Goal: Check status: Check status

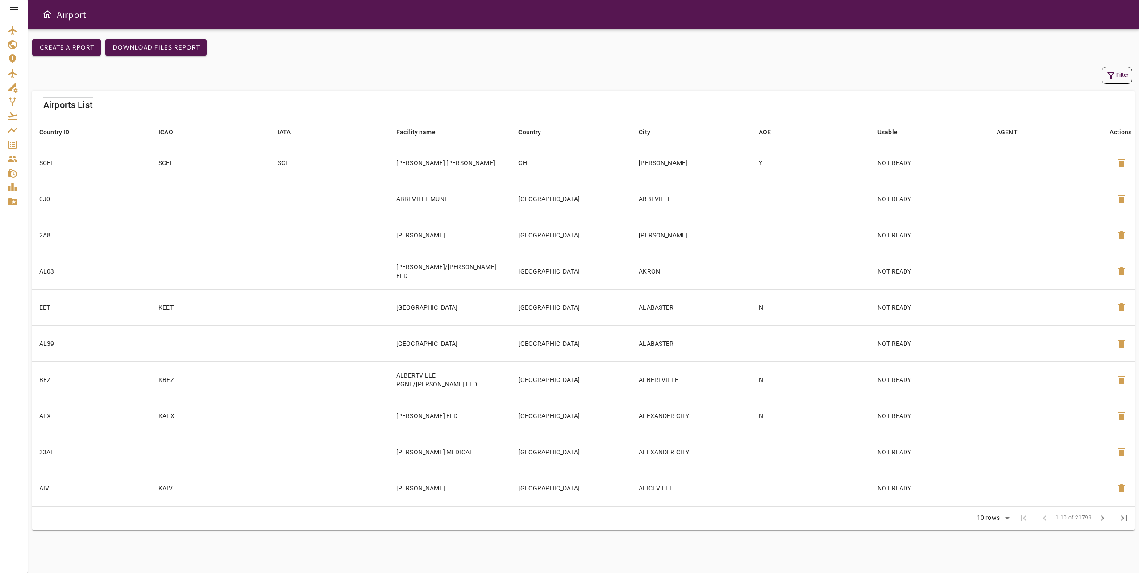
click at [16, 9] on icon at bounding box center [14, 9] width 8 height 5
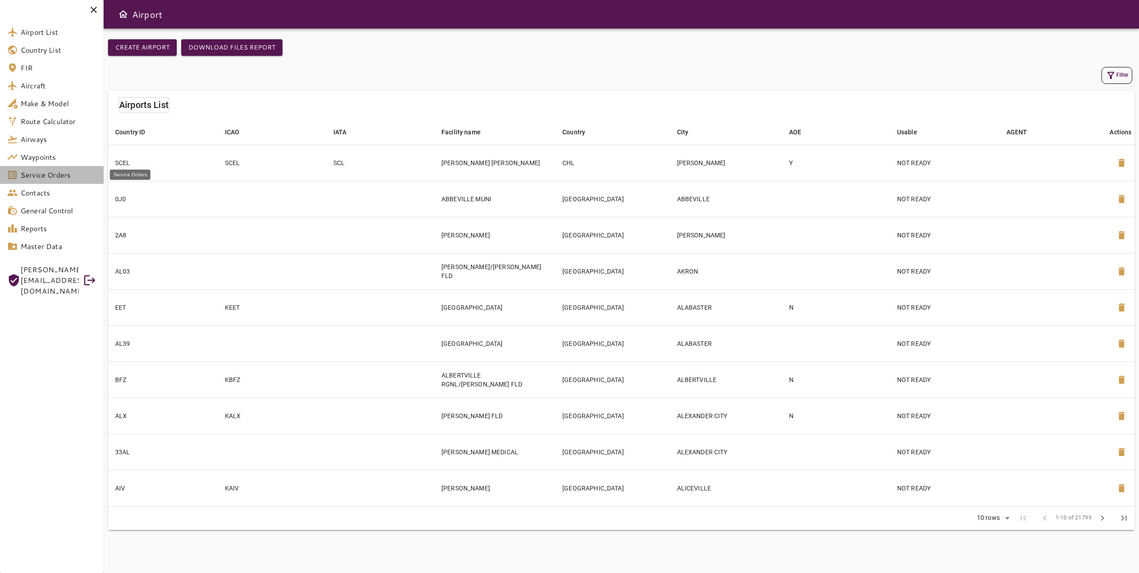
click at [77, 177] on span "Service Orders" at bounding box center [59, 175] width 76 height 11
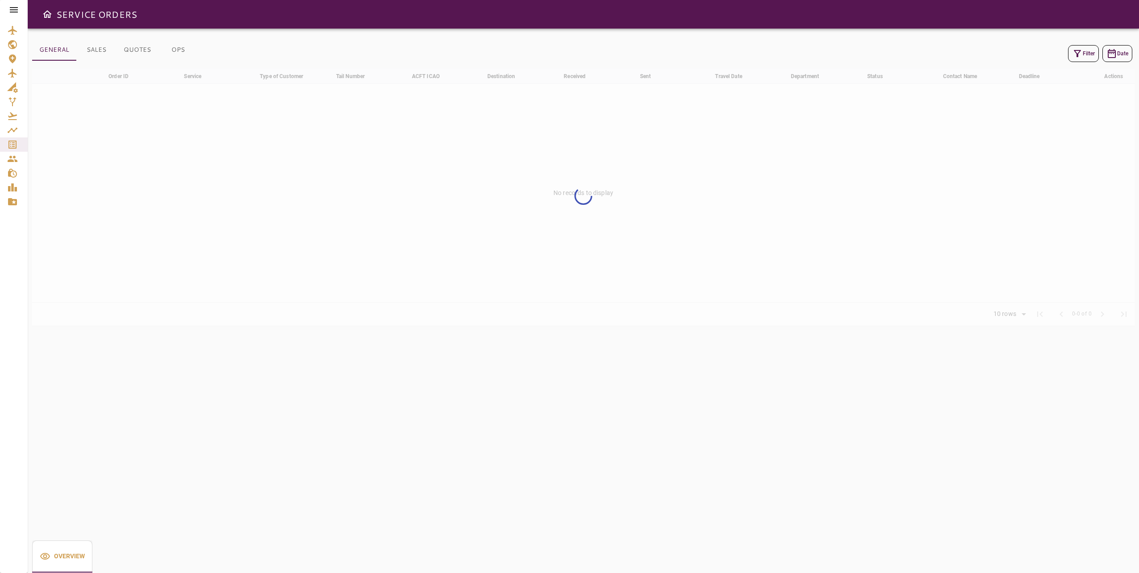
click at [1086, 58] on button "Filter" at bounding box center [1083, 53] width 31 height 17
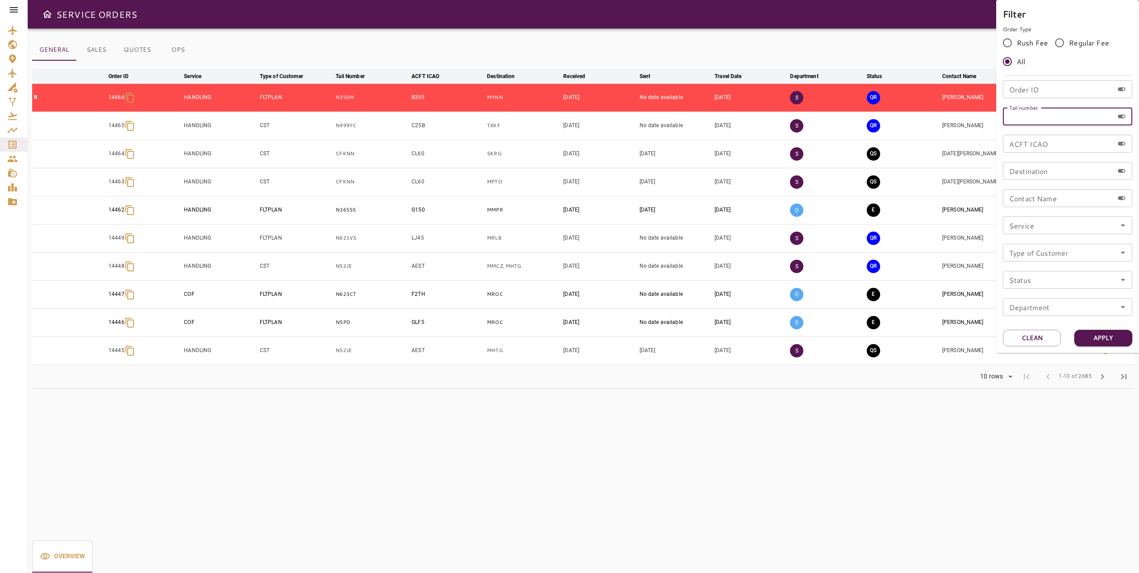
click at [1048, 117] on input "Tail number" at bounding box center [1058, 117] width 111 height 18
paste input "*****"
type input "*****"
click at [1107, 335] on button "Apply" at bounding box center [1104, 338] width 58 height 17
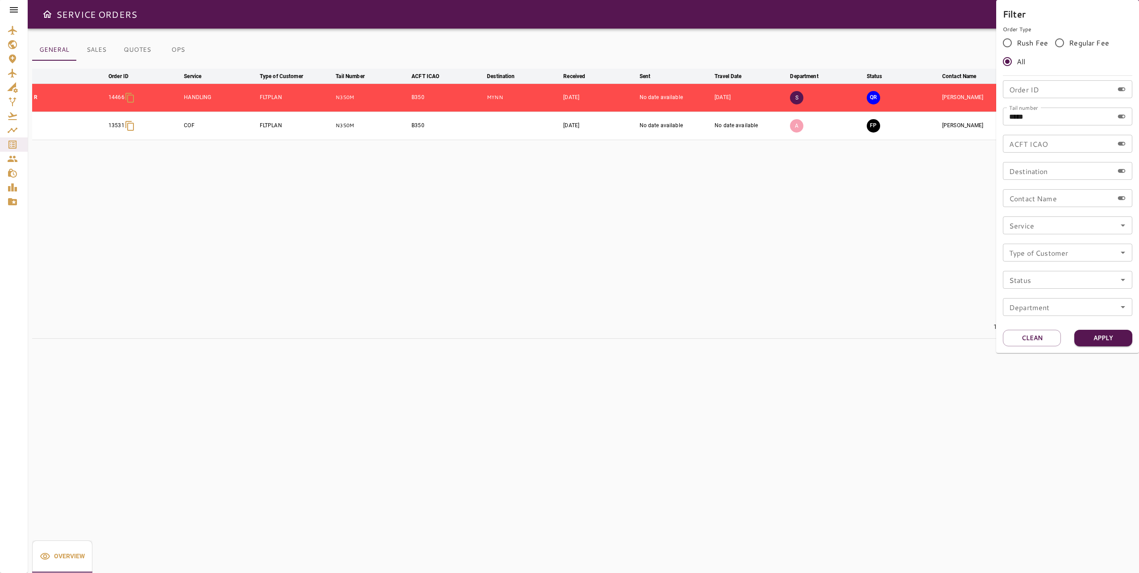
click at [828, 202] on div at bounding box center [569, 286] width 1139 height 573
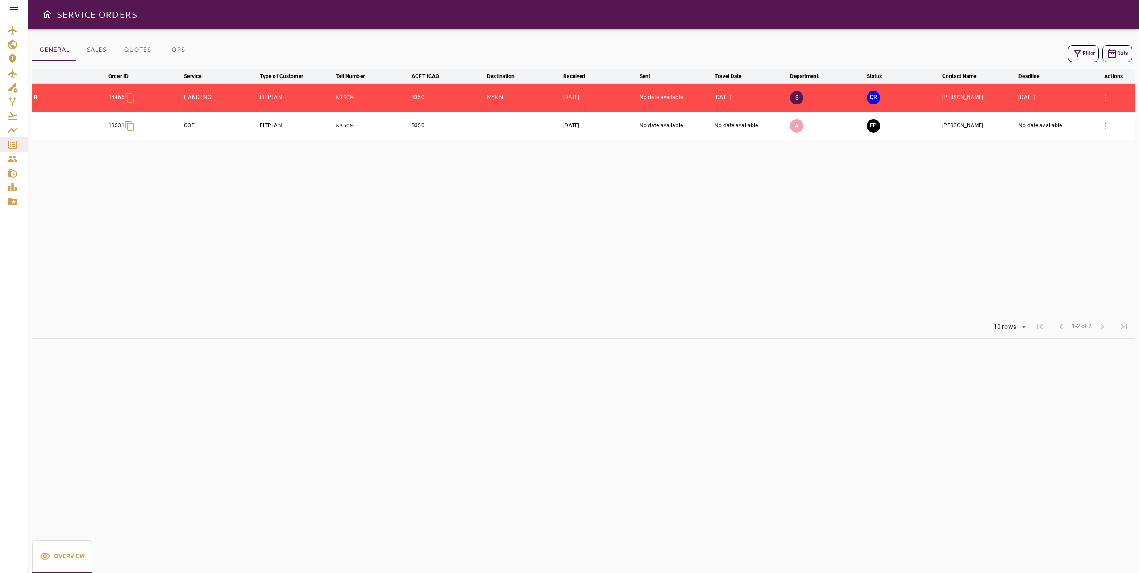
click at [928, 99] on td "QR" at bounding box center [902, 97] width 75 height 28
click at [1112, 97] on button "button" at bounding box center [1105, 97] width 21 height 21
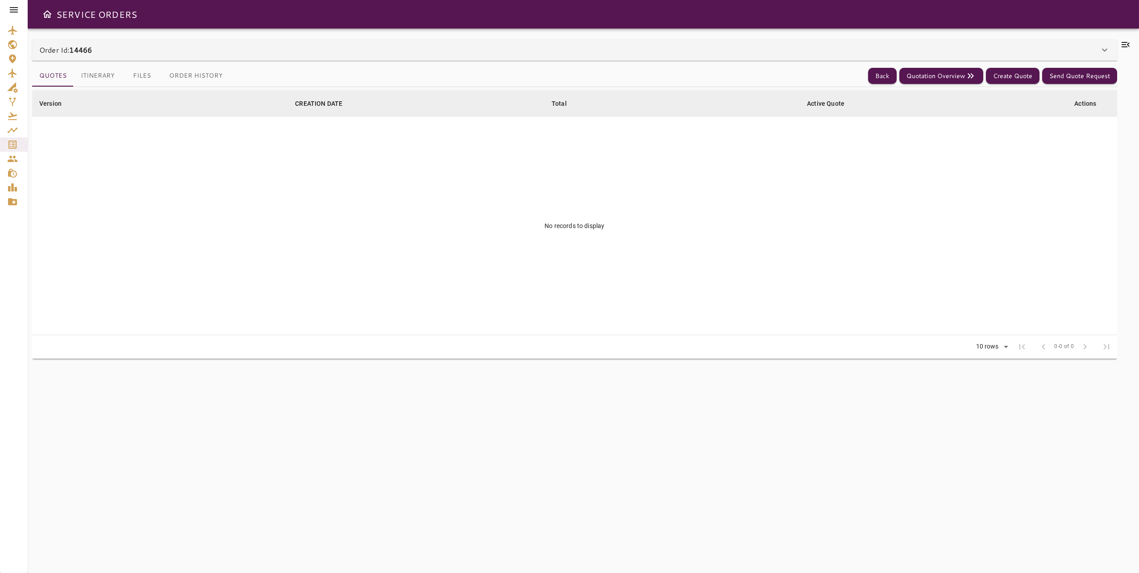
click at [102, 76] on button "Itinerary" at bounding box center [98, 75] width 48 height 21
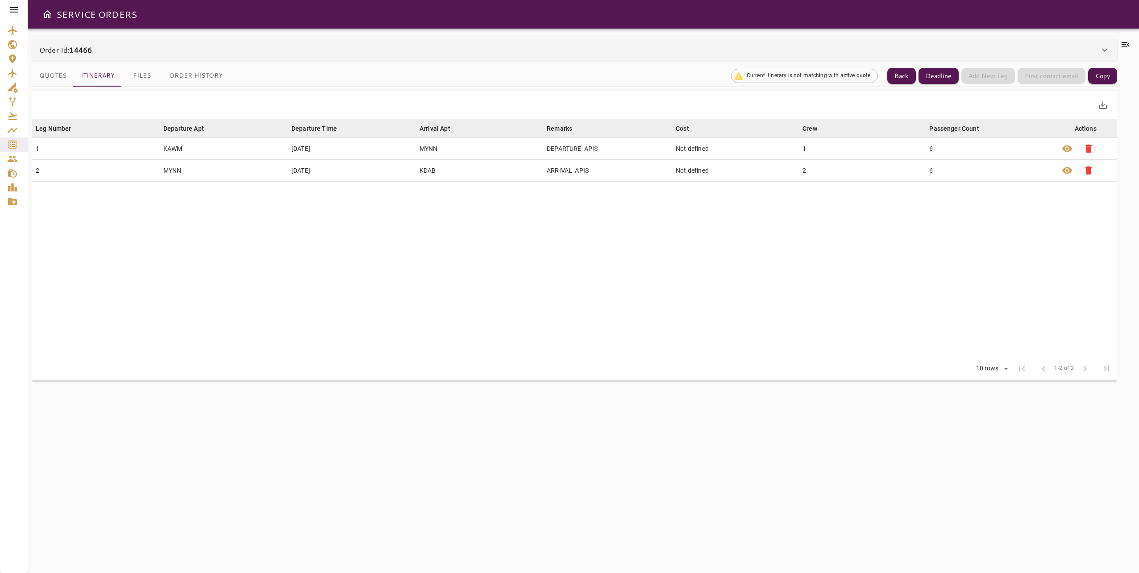
click at [153, 53] on div "Order Id: 14466" at bounding box center [569, 50] width 1060 height 11
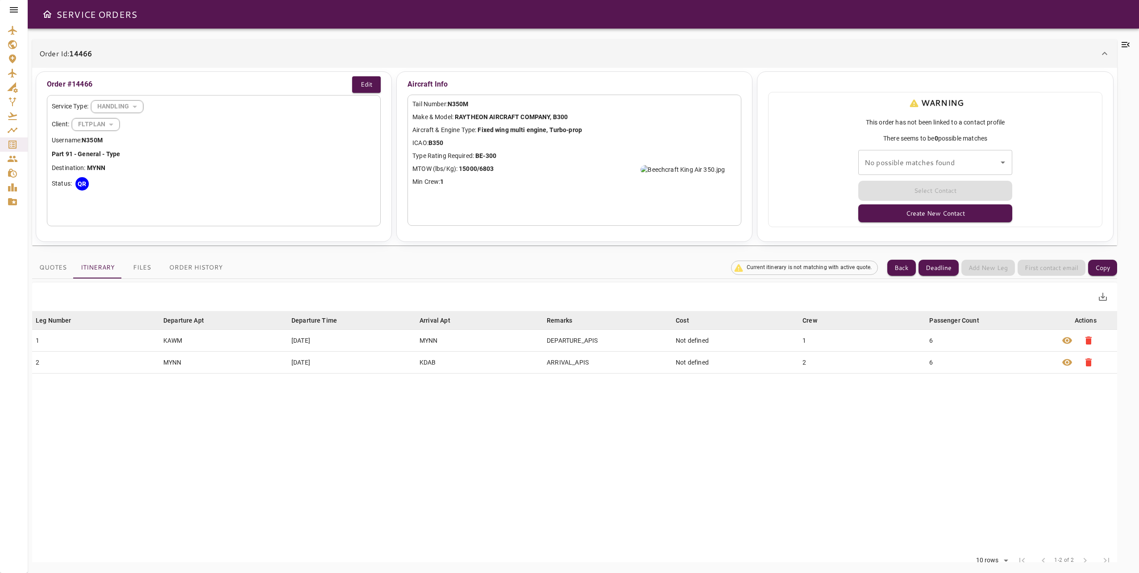
click at [125, 271] on button "Files" at bounding box center [142, 267] width 40 height 21
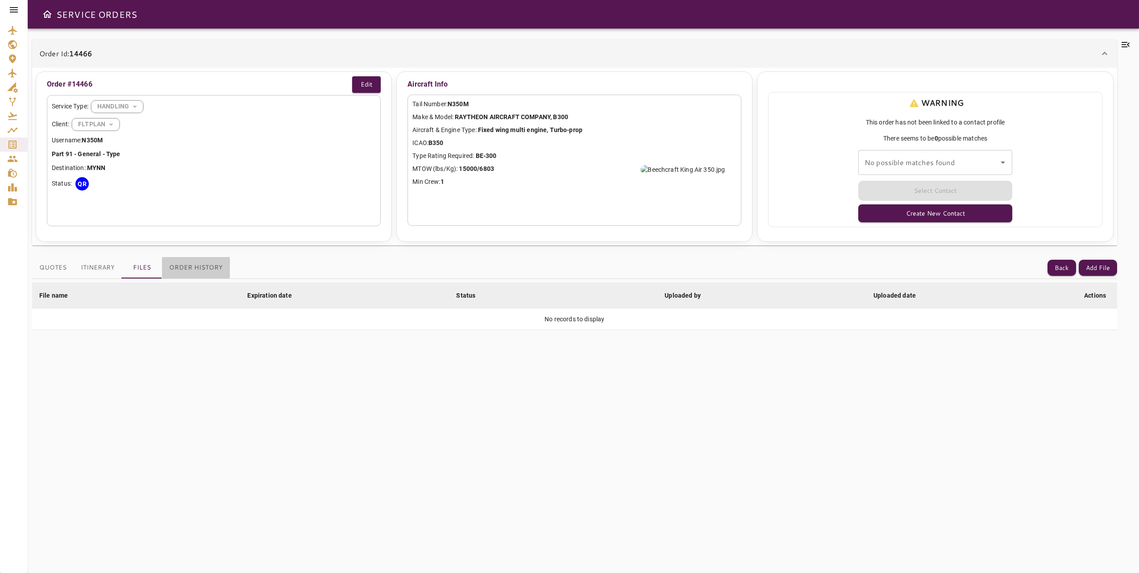
click at [203, 266] on button "Order History" at bounding box center [196, 267] width 68 height 21
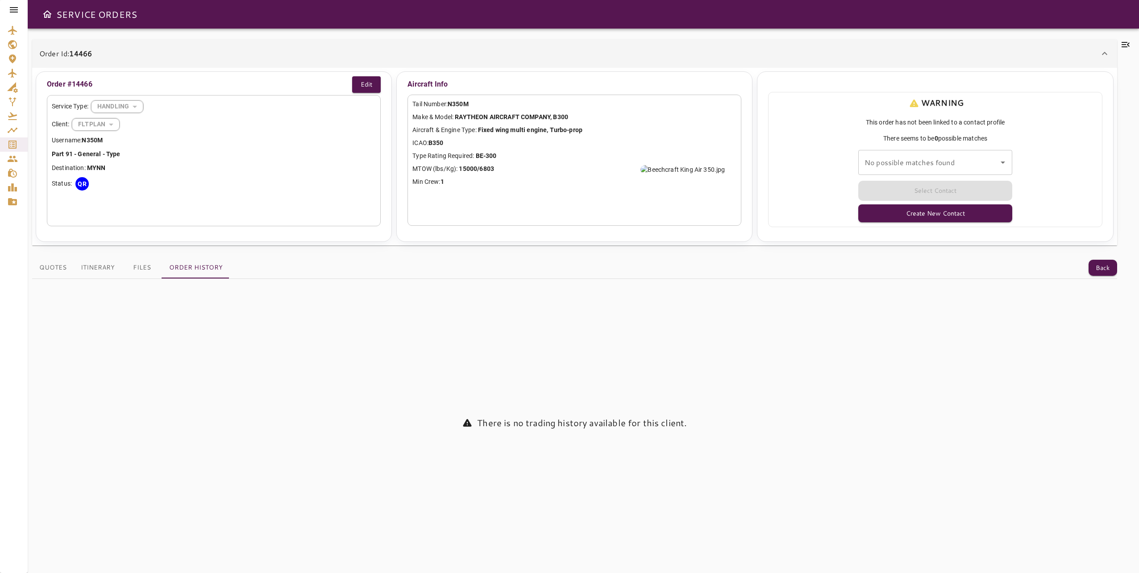
click at [45, 268] on button "Quotes" at bounding box center [53, 267] width 42 height 21
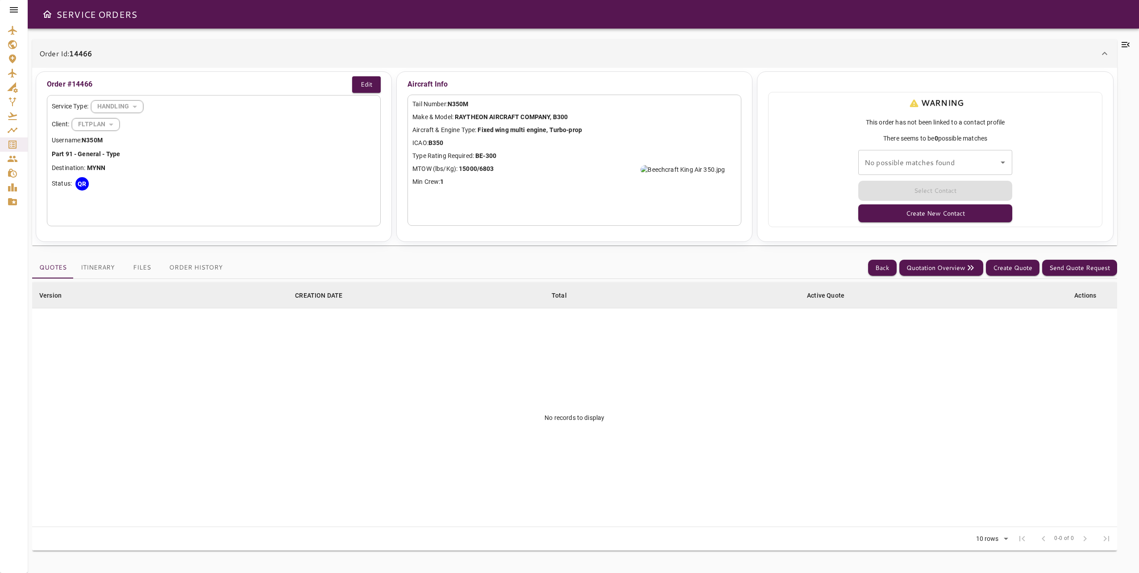
click at [1126, 43] on icon at bounding box center [1126, 44] width 11 height 11
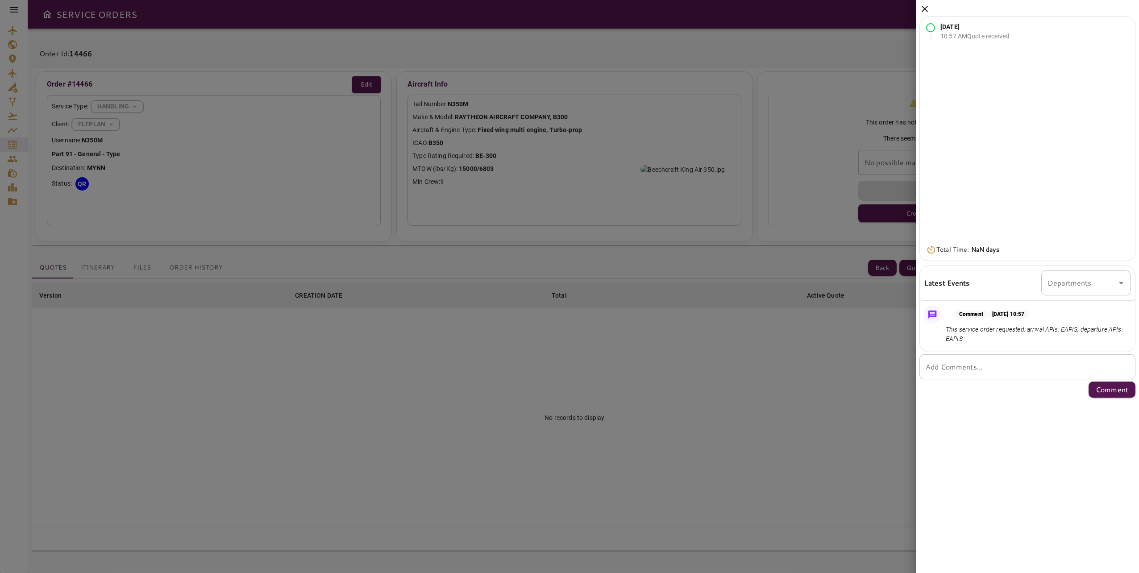
click at [1018, 456] on div "[DATE] 10:57 AM Quote received Total Time: NaN days Latest Events Departments D…" at bounding box center [1027, 286] width 223 height 573
click at [927, 6] on icon at bounding box center [925, 9] width 6 height 6
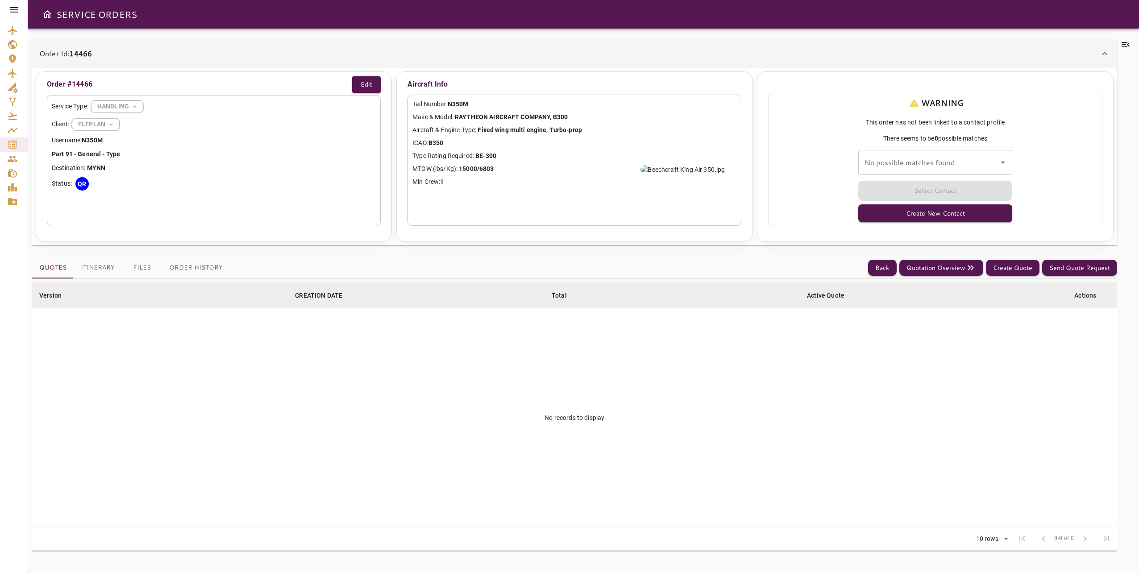
click at [766, 421] on td "No records to display" at bounding box center [574, 418] width 1085 height 219
click at [771, 414] on td "No records to display" at bounding box center [574, 418] width 1085 height 219
click at [486, 386] on td "No records to display" at bounding box center [574, 418] width 1085 height 219
drag, startPoint x: 489, startPoint y: 387, endPoint x: 580, endPoint y: 569, distance: 203.9
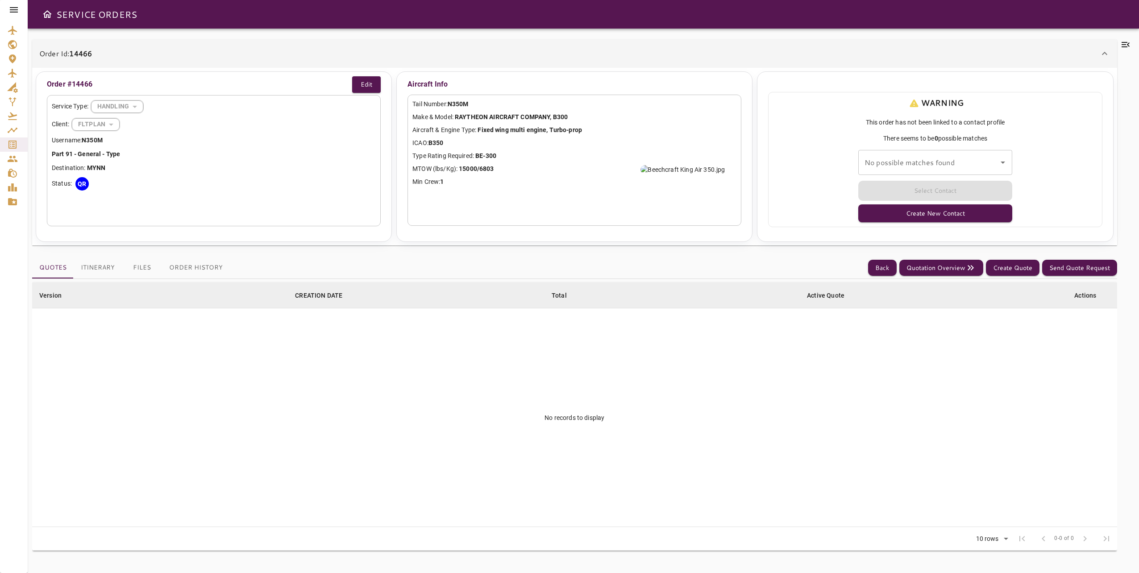
click at [488, 387] on td "No records to display" at bounding box center [574, 418] width 1085 height 219
click at [272, 133] on div "Service Type: HANDLING ******** ​ Client: FLTPLAN ******* ​ Username: N350M Par…" at bounding box center [214, 160] width 334 height 131
drag, startPoint x: 272, startPoint y: 133, endPoint x: 263, endPoint y: 175, distance: 42.5
click at [263, 175] on div "Service Type: HANDLING ******** ​ Client: FLTPLAN ******* ​ Username: N350M Par…" at bounding box center [214, 160] width 334 height 131
click at [265, 175] on div "Service Type: HANDLING ******** ​ Client: FLTPLAN ******* ​ Username: N350M Par…" at bounding box center [214, 160] width 334 height 131
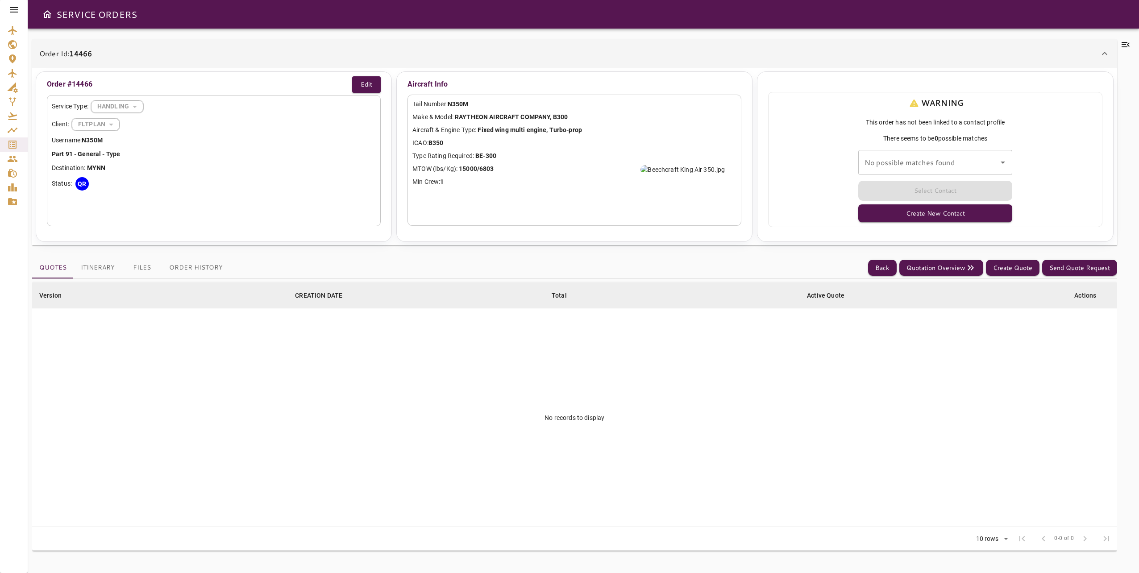
click at [595, 200] on div "Tail Number: N350M Make & Model: RAYTHEON AIRCRAFT COMPANY, B300 Aircraft & Eng…" at bounding box center [575, 160] width 334 height 131
click at [605, 500] on td "No records to display" at bounding box center [574, 418] width 1085 height 219
click at [609, 498] on td "No records to display" at bounding box center [574, 418] width 1085 height 219
click at [609, 497] on td "No records to display" at bounding box center [574, 418] width 1085 height 219
click at [106, 272] on button "Itinerary" at bounding box center [98, 267] width 48 height 21
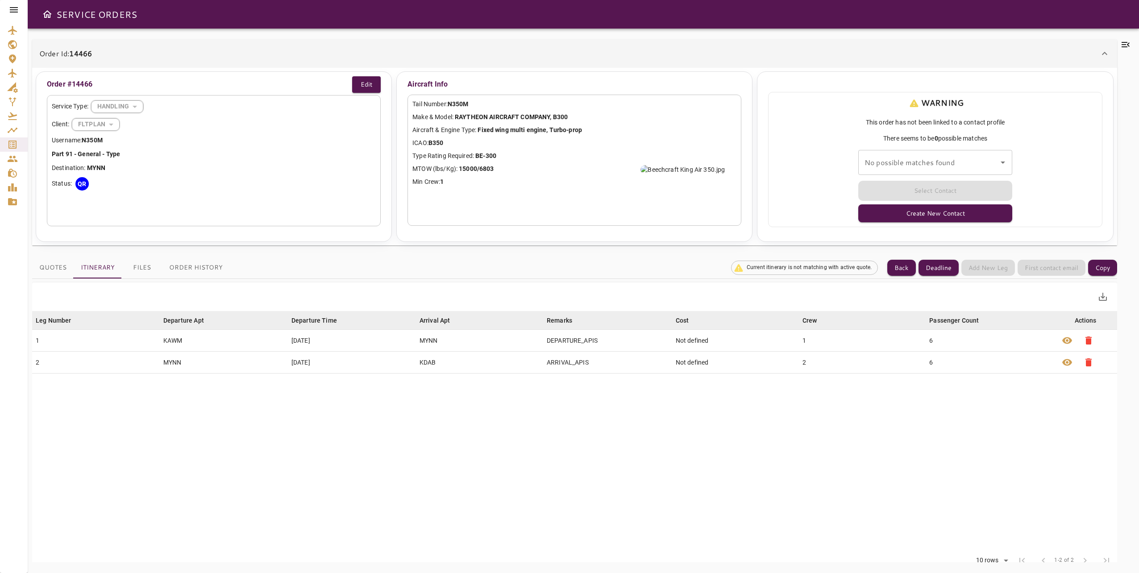
click at [1127, 49] on icon at bounding box center [1126, 44] width 11 height 11
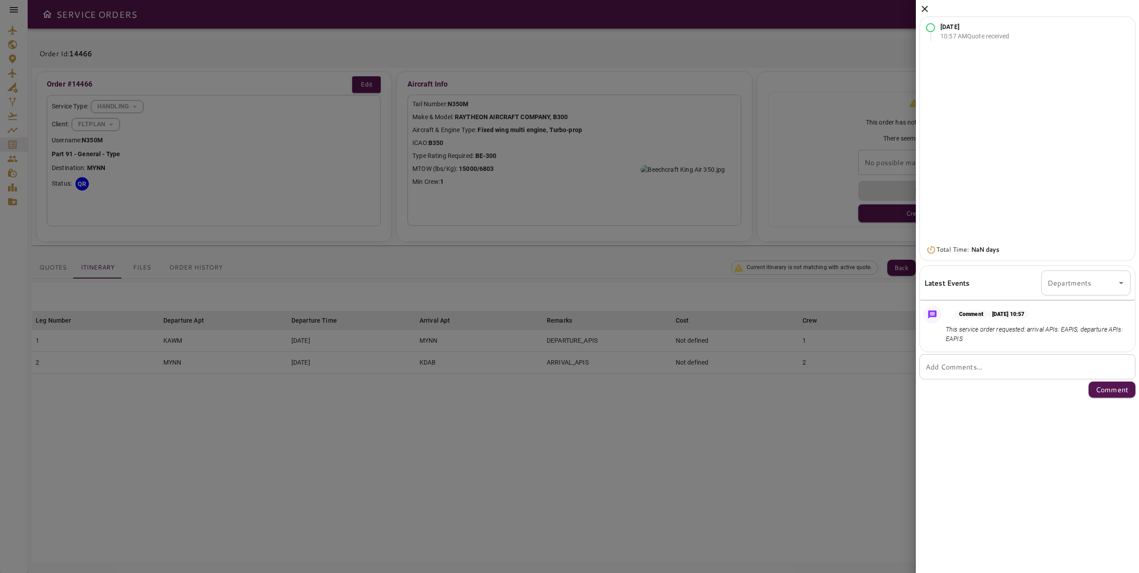
click at [996, 373] on div "* Add Comments..." at bounding box center [1028, 366] width 216 height 25
paste textarea "**********"
type textarea "**********"
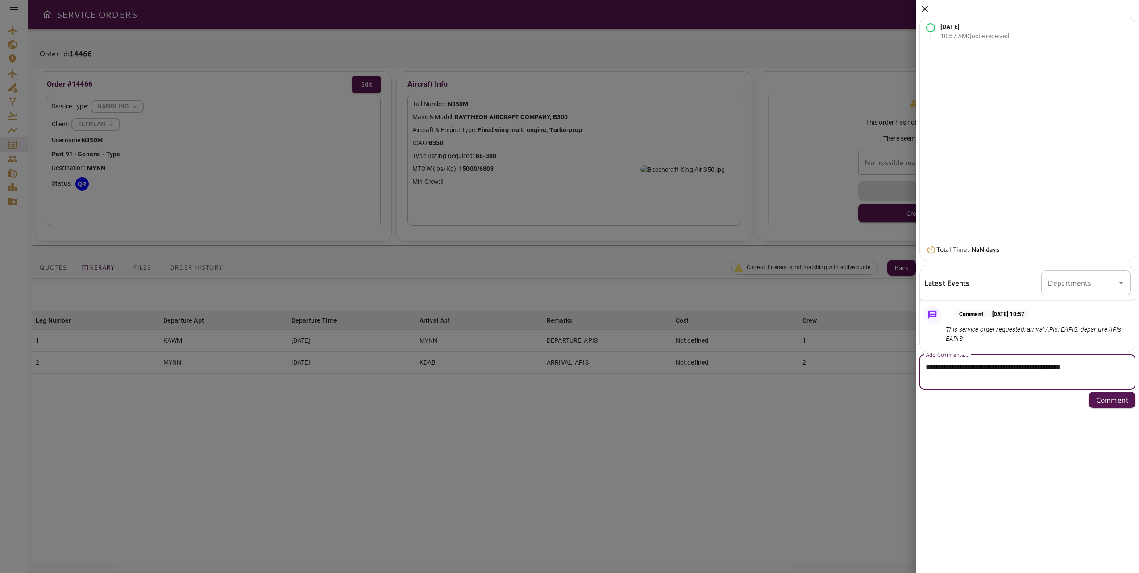
drag, startPoint x: 901, startPoint y: 366, endPoint x: 880, endPoint y: 365, distance: 20.1
click at [223, 365] on div "**********" at bounding box center [111, 286] width 223 height 573
drag, startPoint x: 792, startPoint y: 437, endPoint x: 880, endPoint y: 277, distance: 182.2
click at [793, 439] on div at bounding box center [569, 286] width 1139 height 573
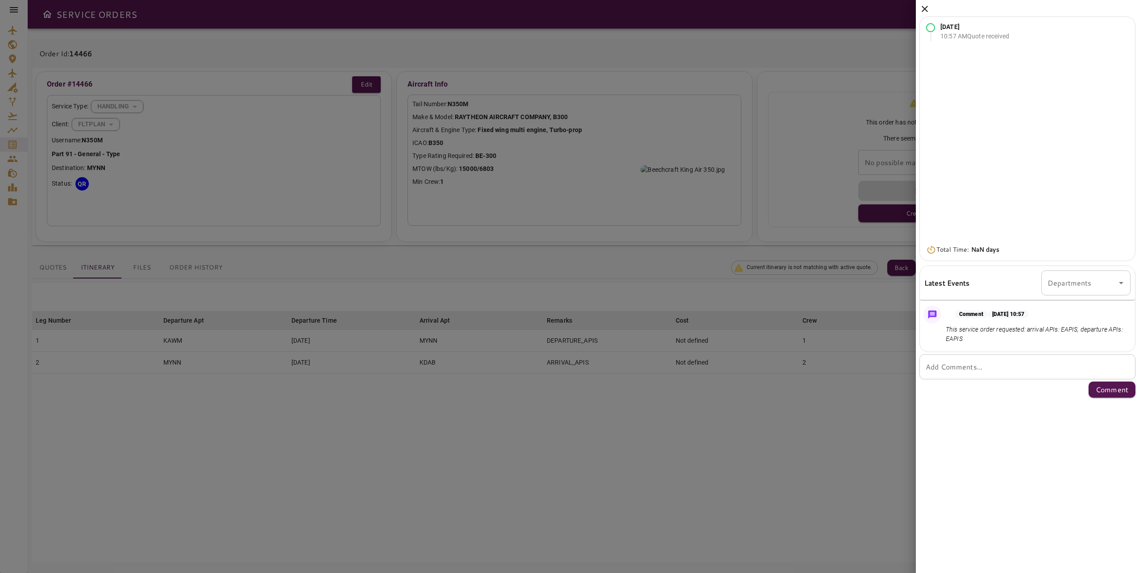
click at [925, 7] on icon at bounding box center [925, 9] width 11 height 11
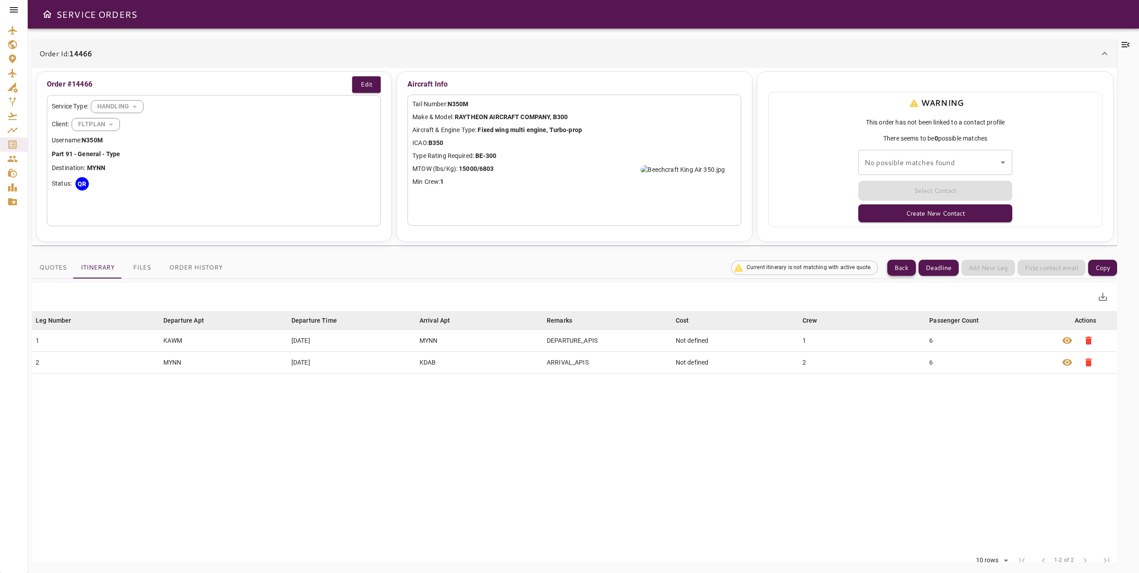
click at [894, 264] on button "Back" at bounding box center [902, 268] width 29 height 17
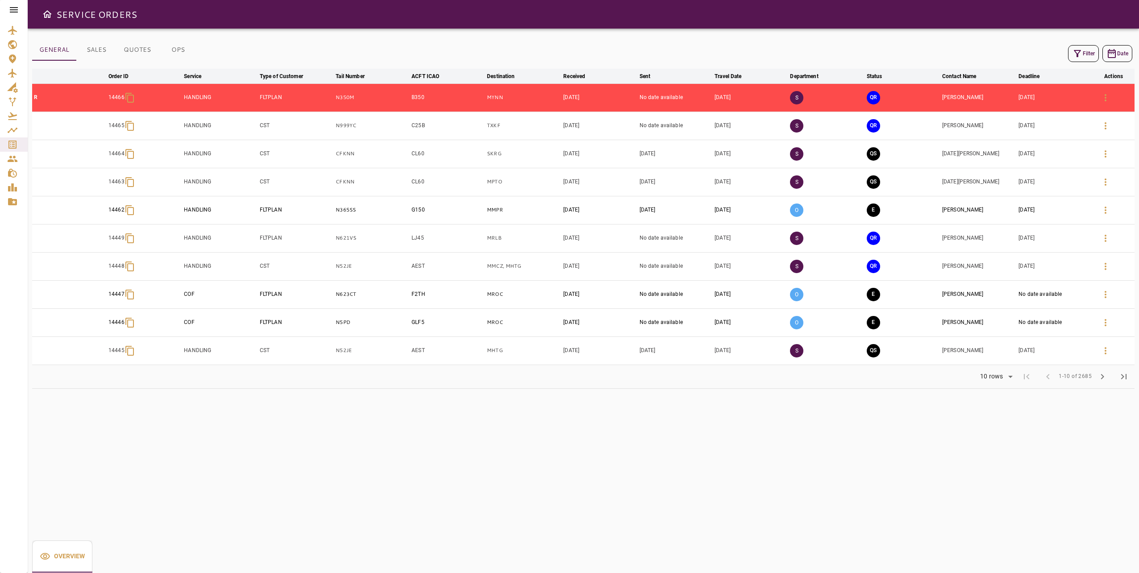
click at [89, 48] on button "SALES" at bounding box center [96, 49] width 40 height 21
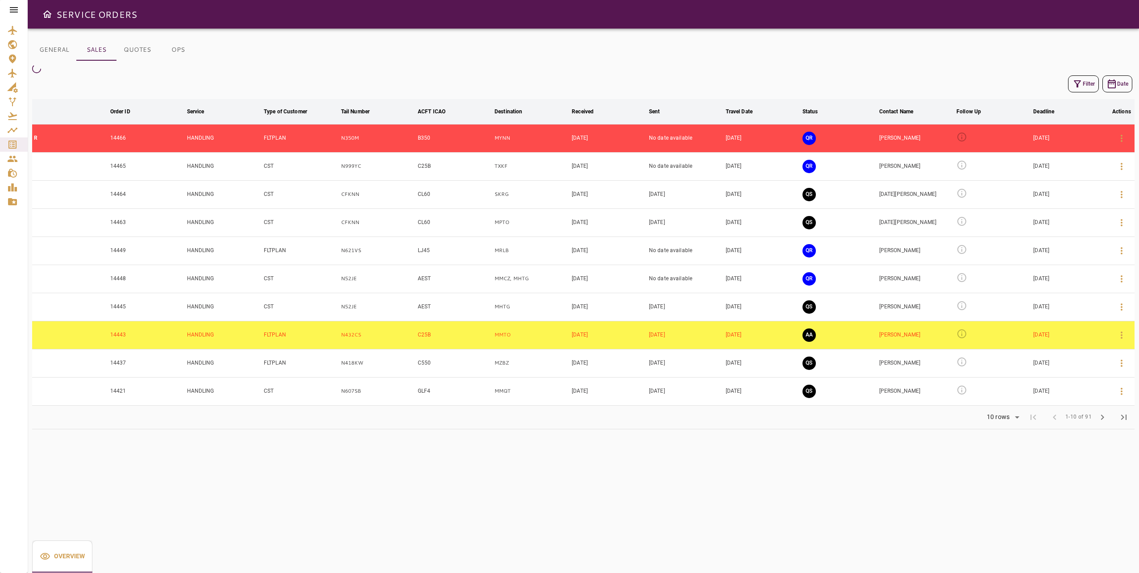
click at [1075, 80] on icon "button" at bounding box center [1077, 83] width 7 height 7
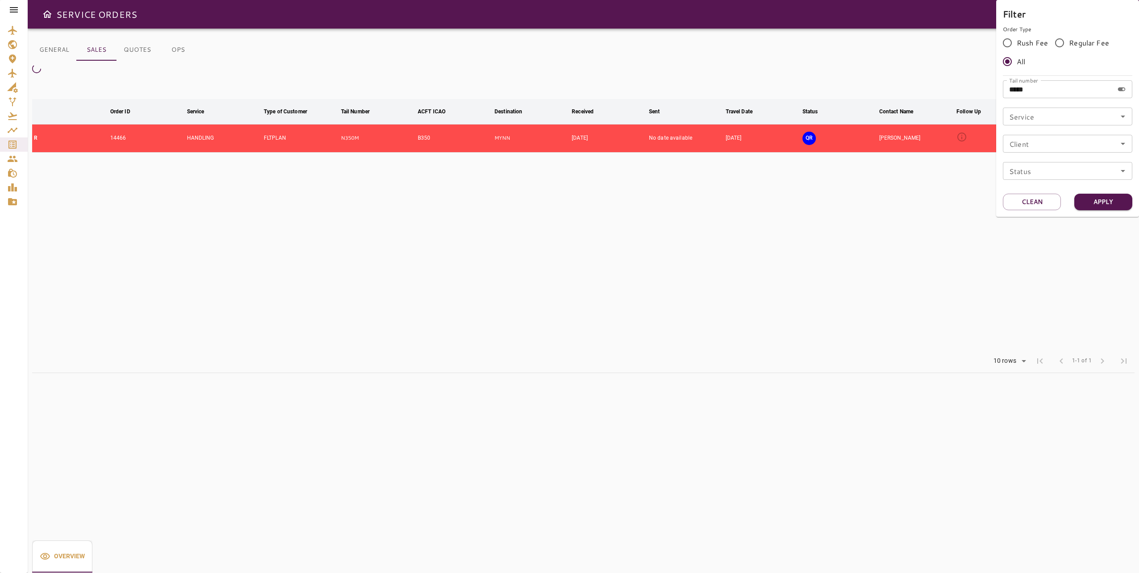
click at [891, 245] on div at bounding box center [569, 286] width 1139 height 573
click at [898, 232] on table "arrow_downward Order ID arrow_downward Service arrow_downward Type of Customer …" at bounding box center [583, 224] width 1103 height 250
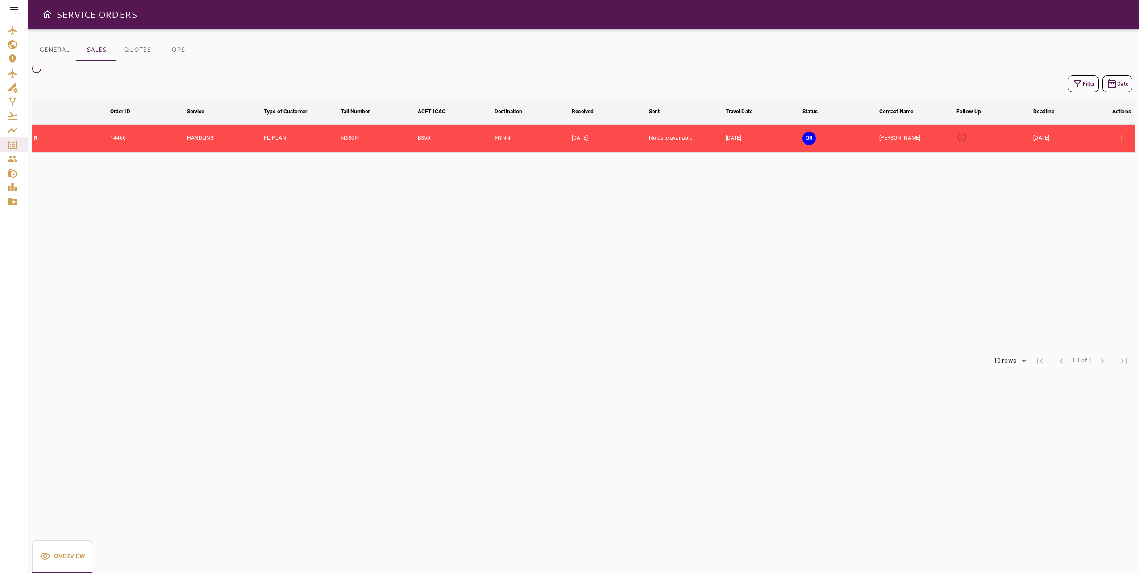
click at [964, 139] on icon at bounding box center [962, 137] width 11 height 11
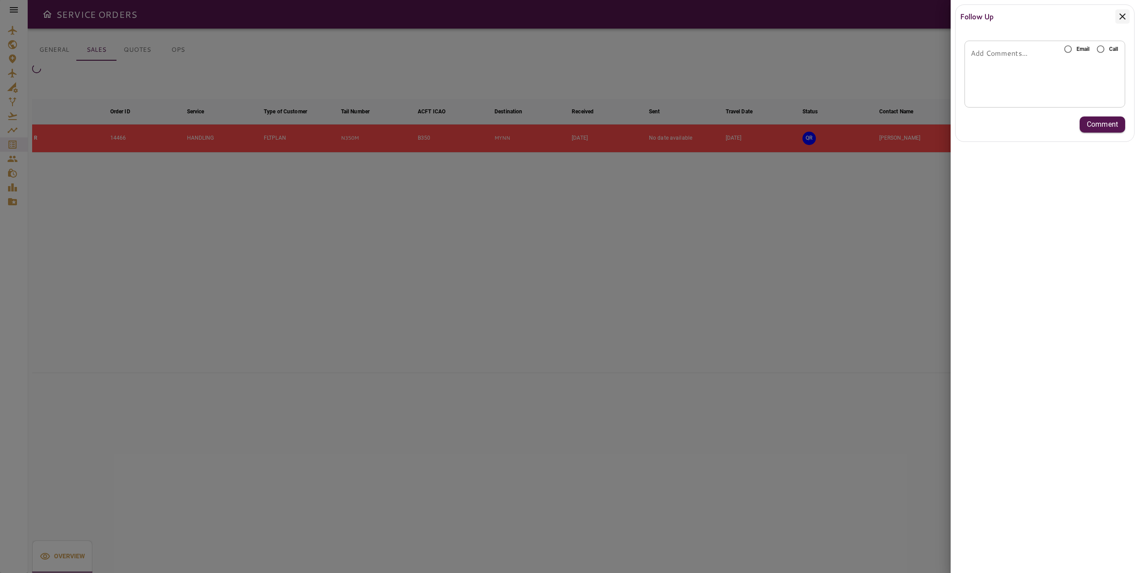
click at [1009, 75] on textarea "Add Comments..." at bounding box center [1045, 74] width 148 height 10
paste textarea "**********"
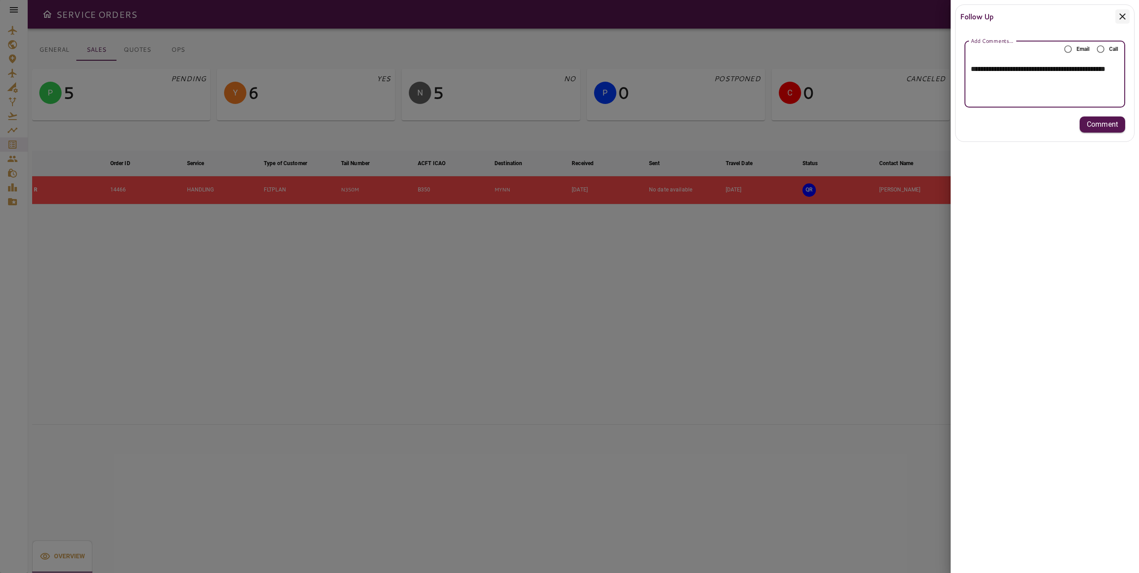
type textarea "**********"
click at [1088, 121] on p "Comment" at bounding box center [1102, 124] width 31 height 11
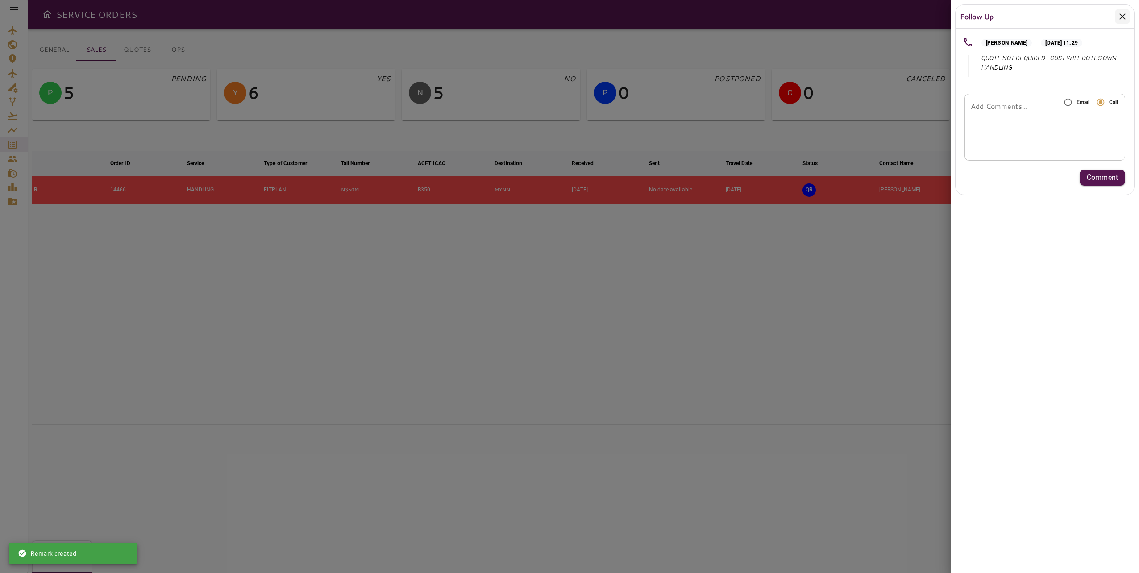
click at [812, 299] on div at bounding box center [569, 286] width 1139 height 573
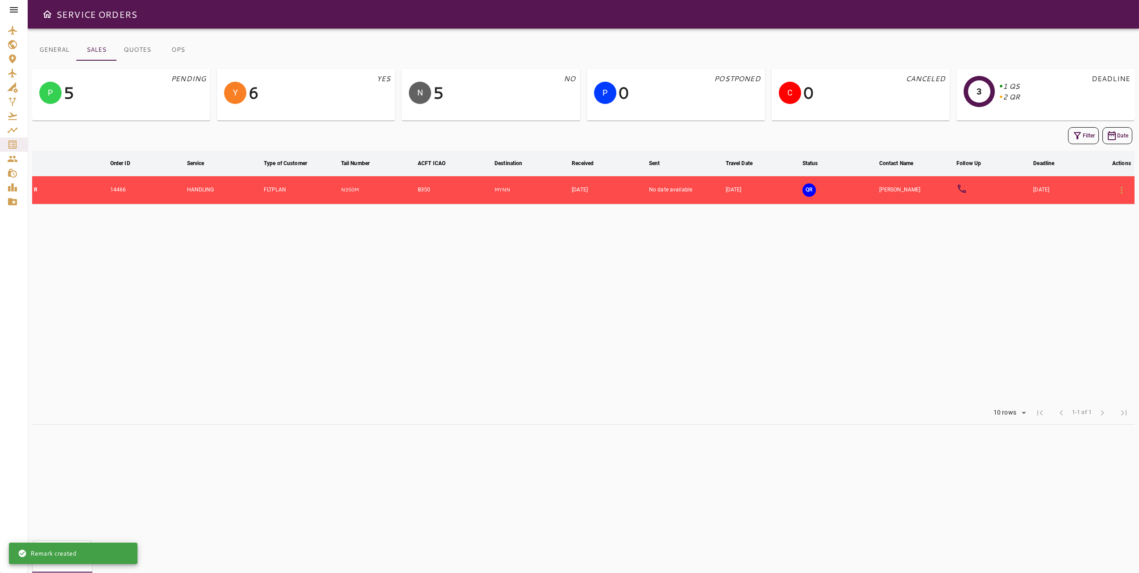
drag, startPoint x: 505, startPoint y: 407, endPoint x: 492, endPoint y: 422, distance: 19.3
click at [502, 407] on div "Rows per page: 10 rows ** 1-1 of 1 first_page chevron_left 1-1 of 1 chevron_rig…" at bounding box center [583, 412] width 1103 height 23
drag, startPoint x: 492, startPoint y: 422, endPoint x: 501, endPoint y: 475, distance: 54.3
click at [492, 422] on div "Rows per page: 10 rows ** 1-1 of 1 first_page chevron_left 1-1 of 1 chevron_rig…" at bounding box center [583, 412] width 1103 height 23
click at [705, 331] on table "arrow_downward Order ID arrow_downward Service arrow_downward Type of Customer …" at bounding box center [583, 276] width 1103 height 250
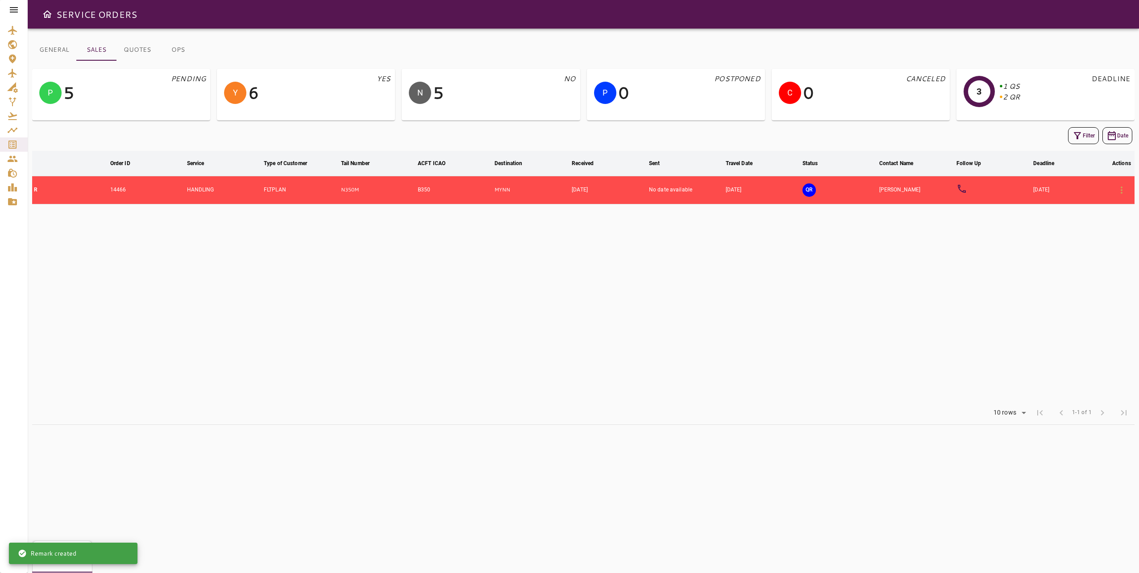
click at [705, 329] on table "arrow_downward Order ID arrow_downward Service arrow_downward Type of Customer …" at bounding box center [583, 276] width 1103 height 250
click at [1083, 139] on button "Filter" at bounding box center [1083, 135] width 31 height 17
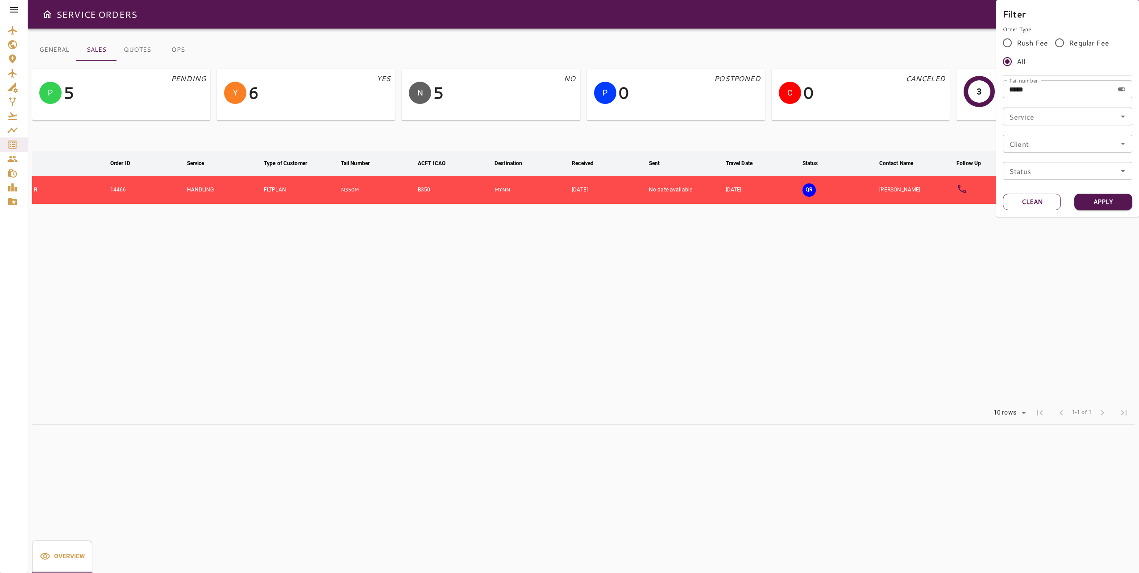
click at [1036, 196] on button "Clean" at bounding box center [1032, 202] width 58 height 17
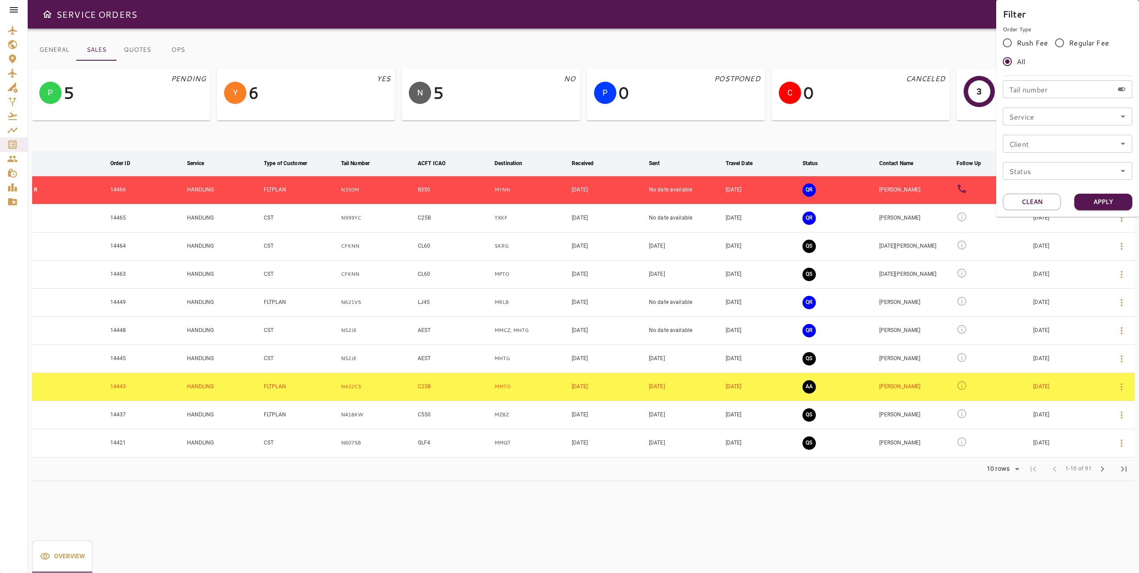
click at [872, 137] on div at bounding box center [569, 286] width 1139 height 573
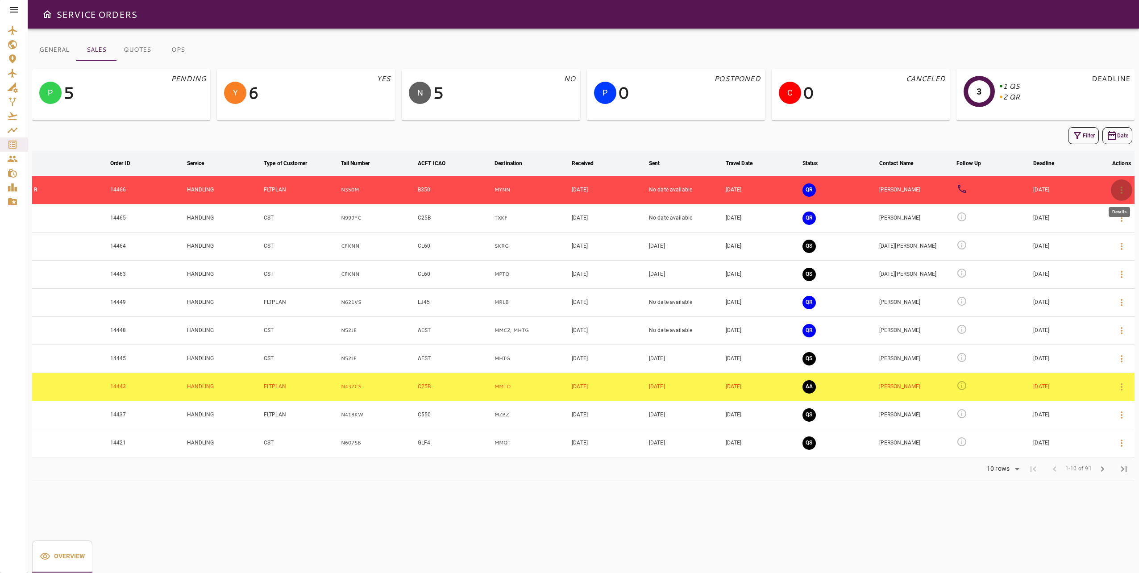
click at [1119, 191] on icon "button" at bounding box center [1122, 190] width 11 height 11
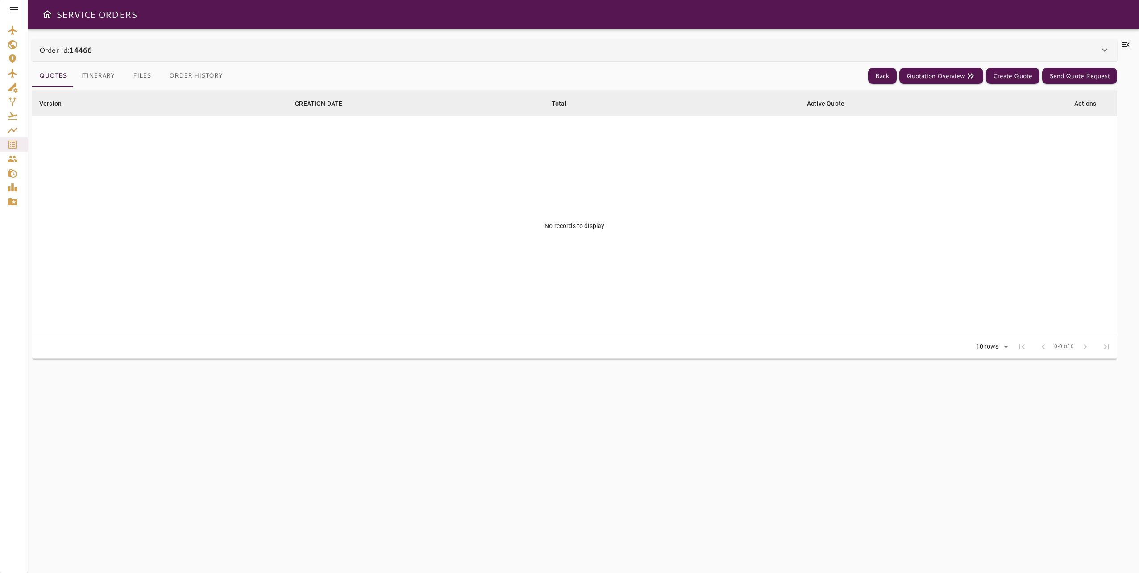
click at [1130, 43] on icon at bounding box center [1126, 44] width 8 height 5
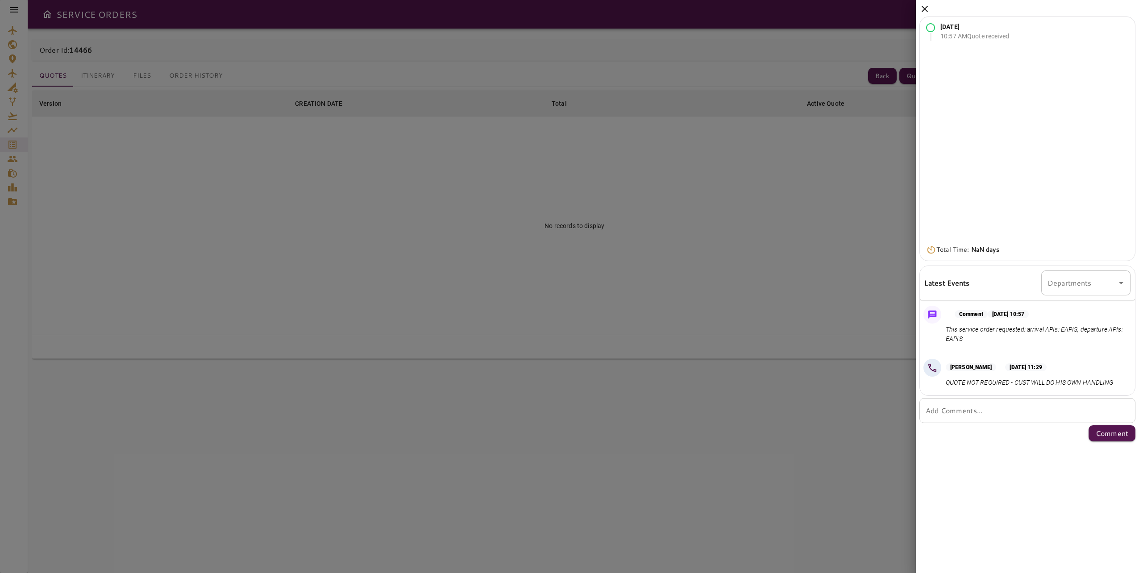
click at [557, 537] on div at bounding box center [569, 286] width 1139 height 573
click at [661, 500] on div at bounding box center [569, 286] width 1139 height 573
